Goal: Understand process/instructions: Learn how to perform a task or action

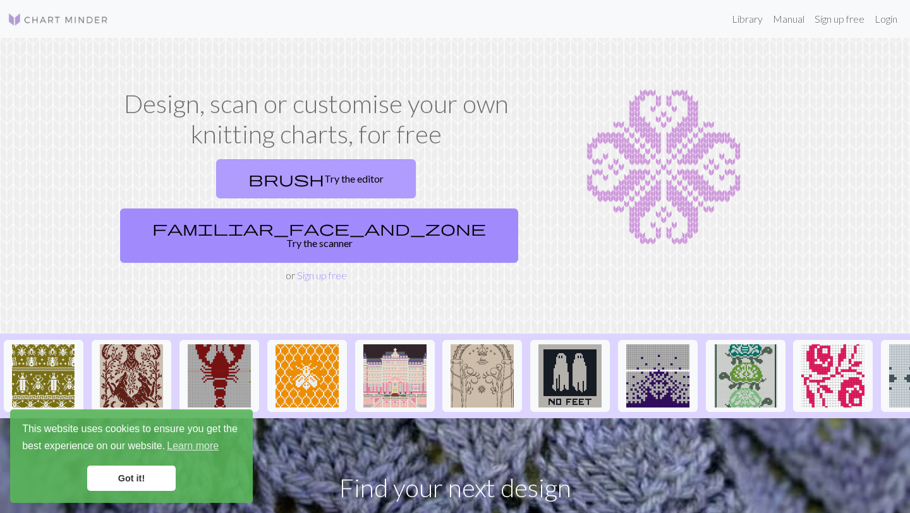
click at [231, 178] on link "brush Try the editor" at bounding box center [316, 178] width 200 height 39
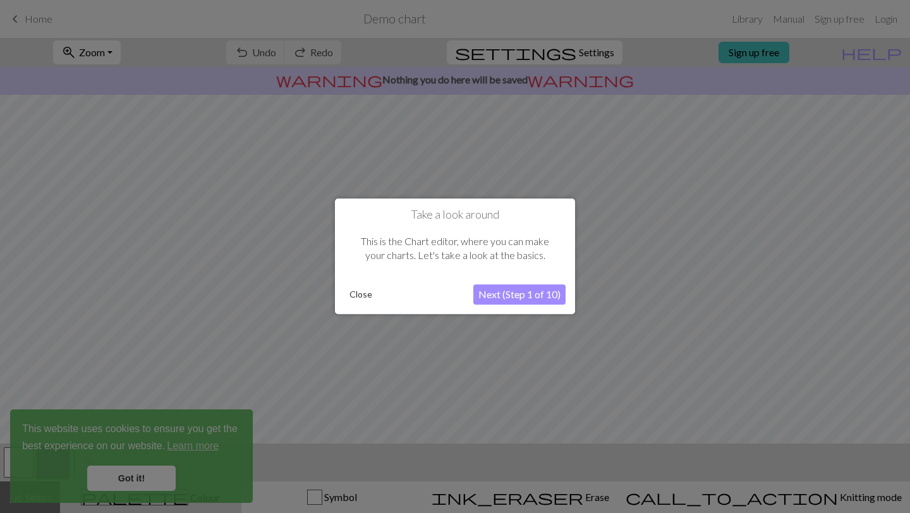
click at [508, 296] on button "Next (Step 1 of 10)" at bounding box center [519, 295] width 92 height 20
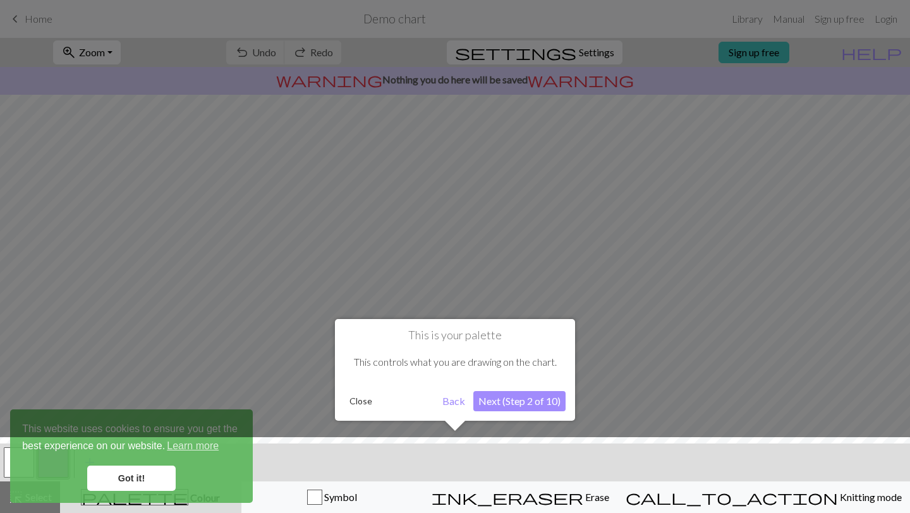
click at [520, 406] on button "Next (Step 2 of 10)" at bounding box center [519, 401] width 92 height 20
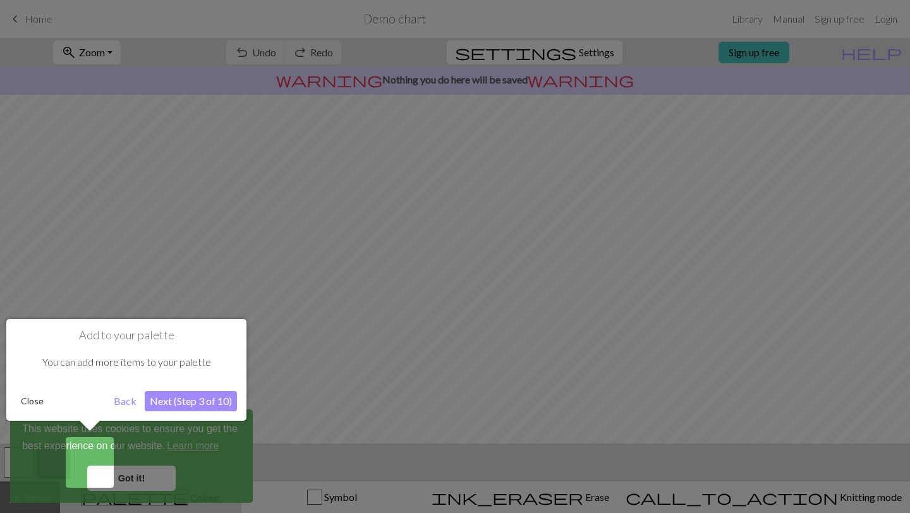
click at [202, 408] on button "Next (Step 3 of 10)" at bounding box center [191, 401] width 92 height 20
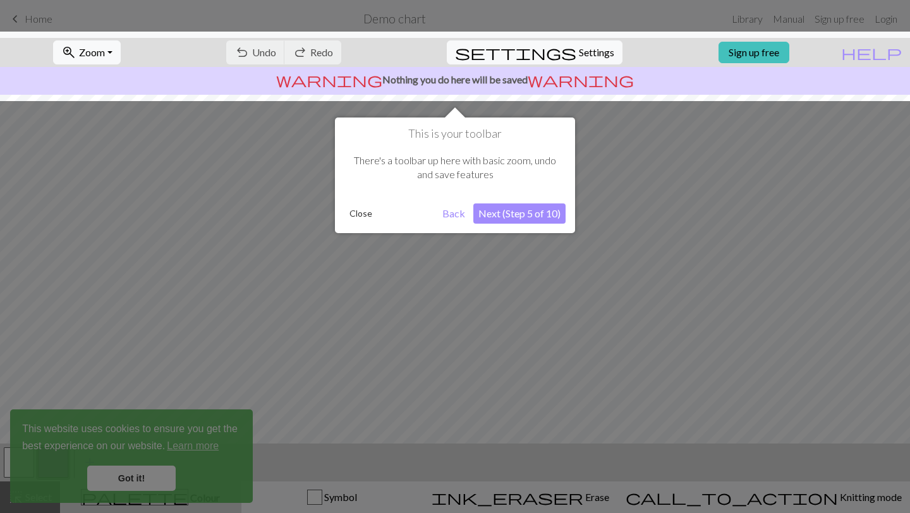
click at [552, 210] on button "Next (Step 5 of 10)" at bounding box center [519, 213] width 92 height 20
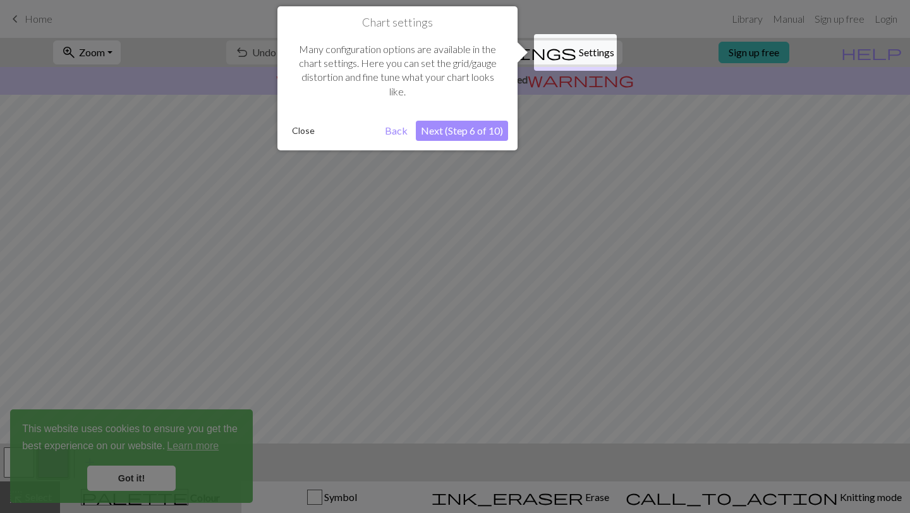
click at [478, 123] on button "Next (Step 6 of 10)" at bounding box center [462, 131] width 92 height 20
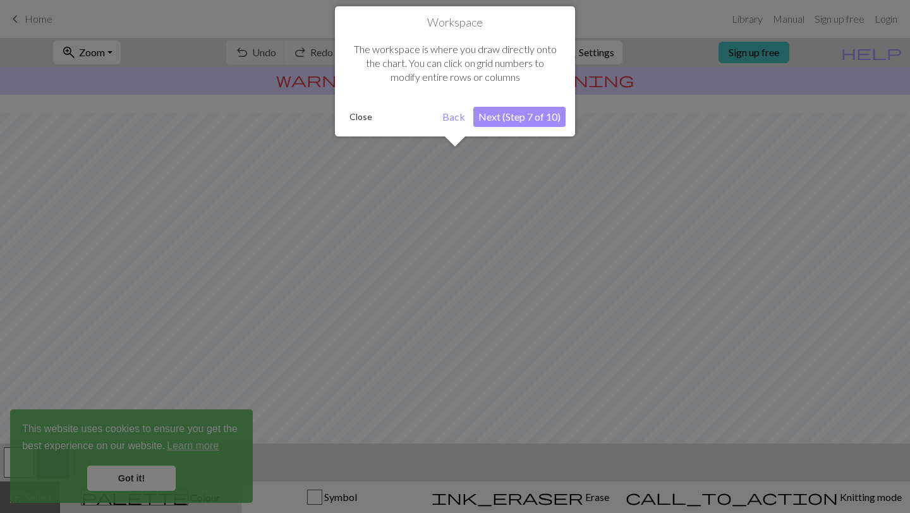
scroll to position [76, 0]
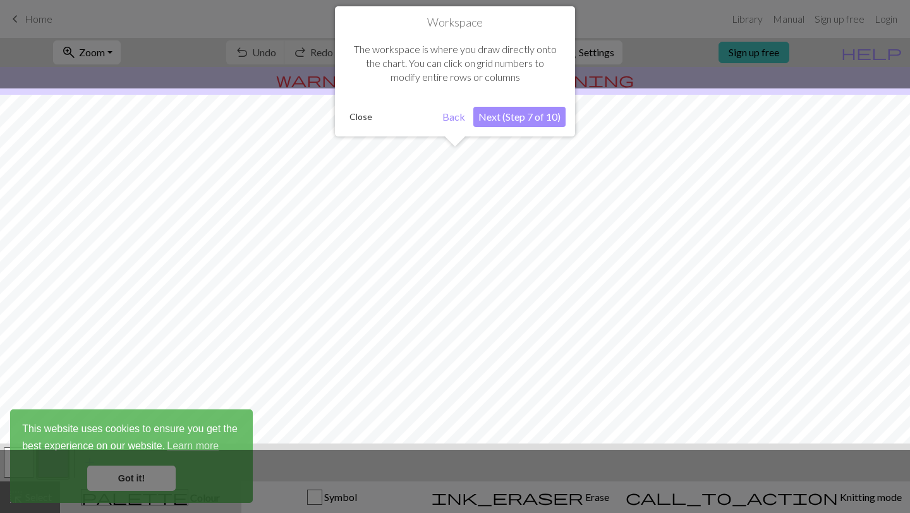
click at [507, 117] on button "Next (Step 7 of 10)" at bounding box center [519, 117] width 92 height 20
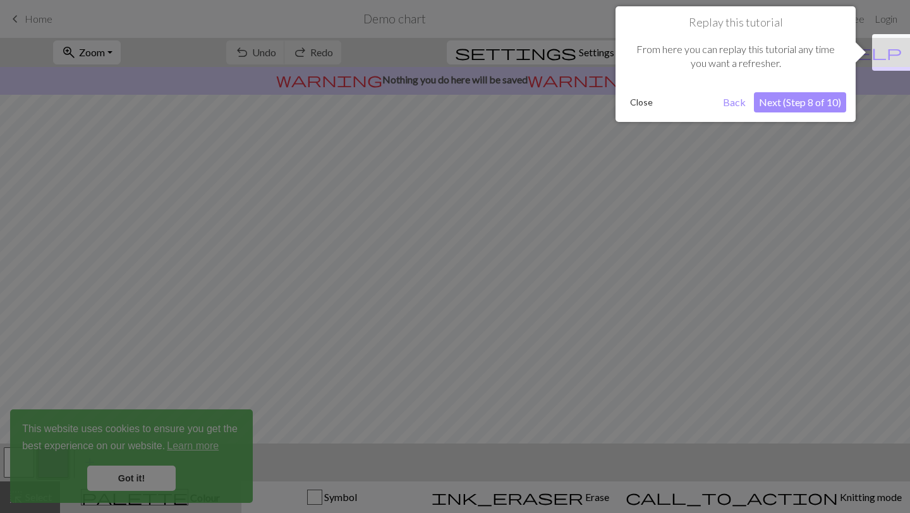
click at [784, 106] on button "Next (Step 8 of 10)" at bounding box center [800, 102] width 92 height 20
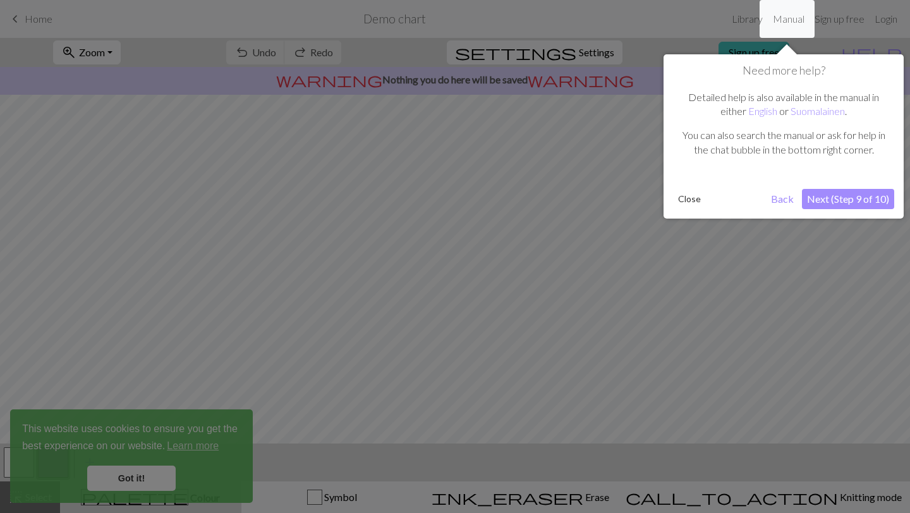
click at [832, 201] on button "Next (Step 9 of 10)" at bounding box center [848, 199] width 92 height 20
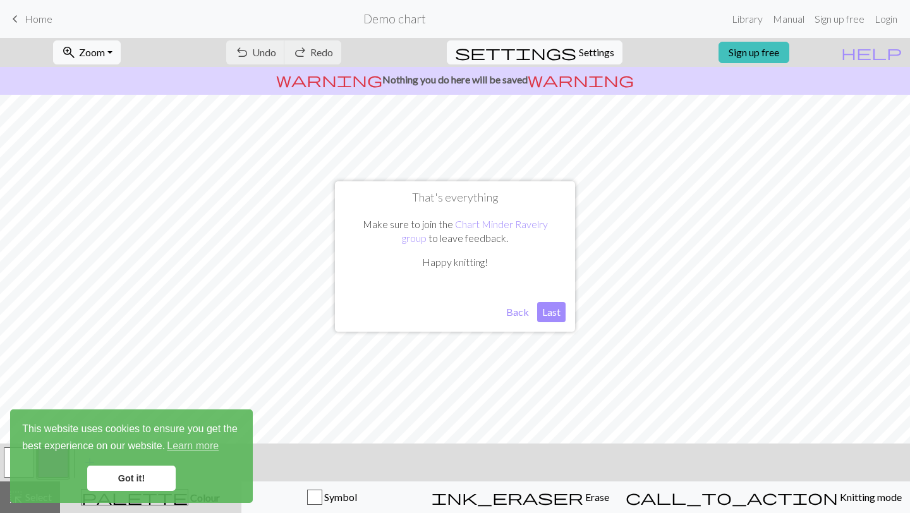
click at [554, 310] on button "Last" at bounding box center [551, 312] width 28 height 20
